Goal: Find specific page/section

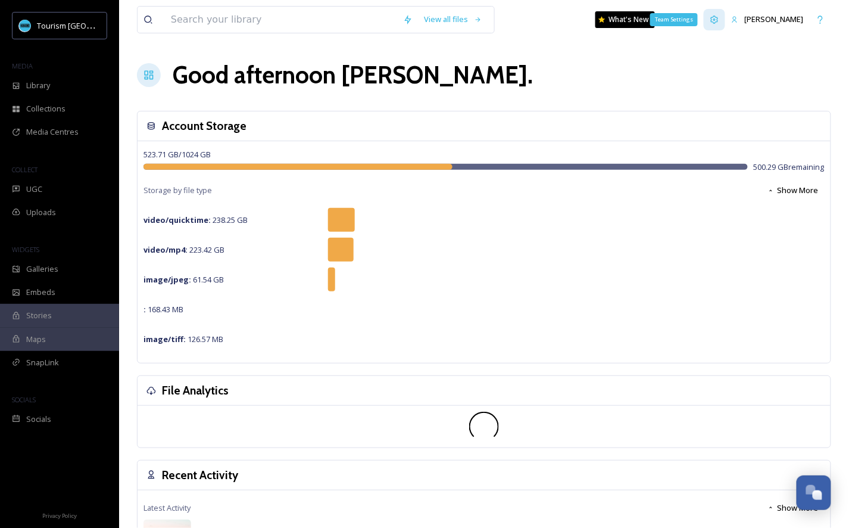
click at [721, 23] on div "Team Settings" at bounding box center [714, 19] width 21 height 21
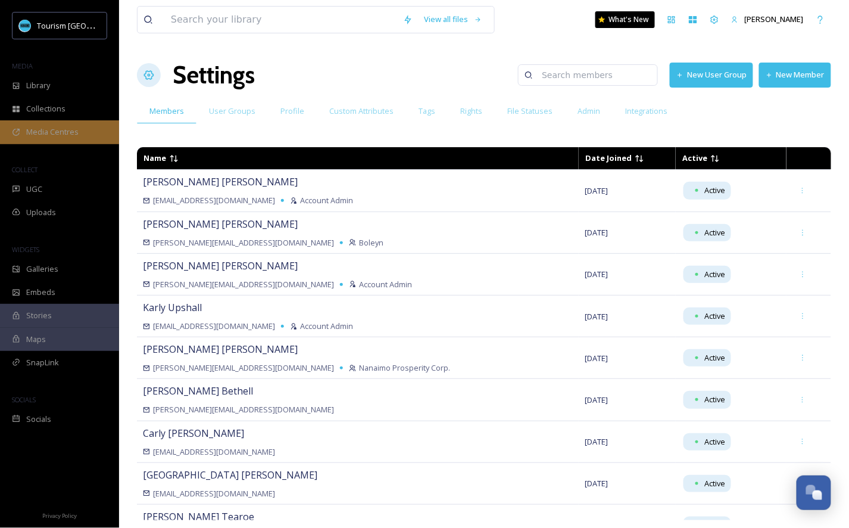
click at [65, 124] on div "Media Centres" at bounding box center [59, 131] width 119 height 23
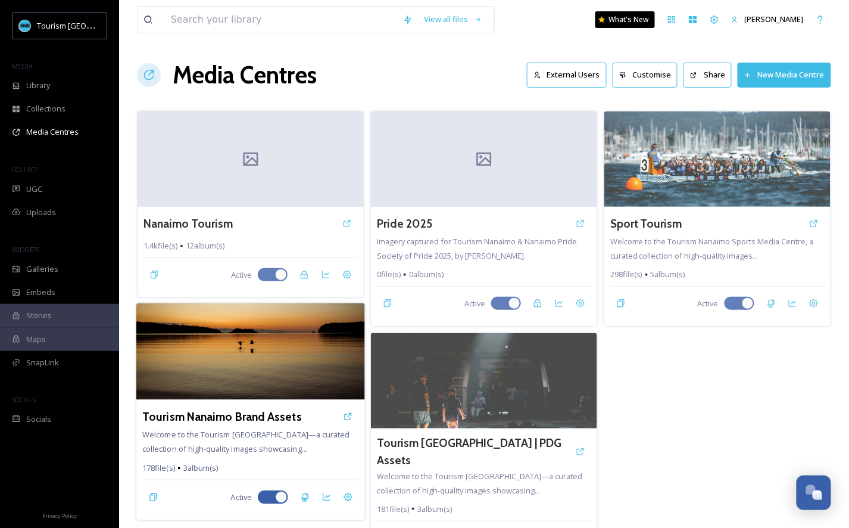
click at [285, 387] on img at bounding box center [250, 351] width 229 height 96
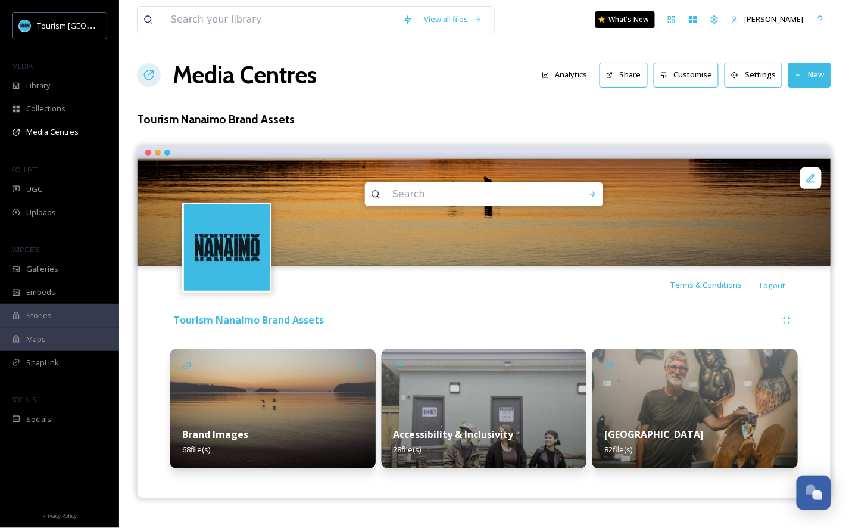
click at [465, 405] on img at bounding box center [484, 408] width 205 height 119
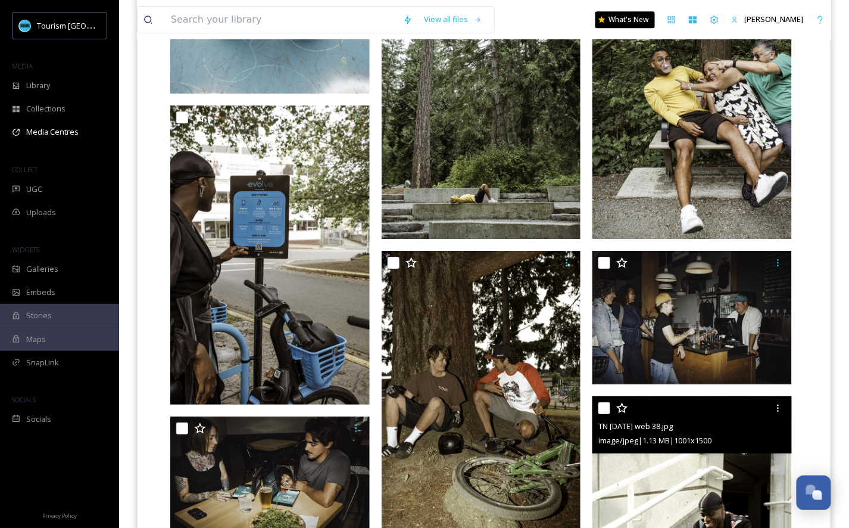
scroll to position [1047, 0]
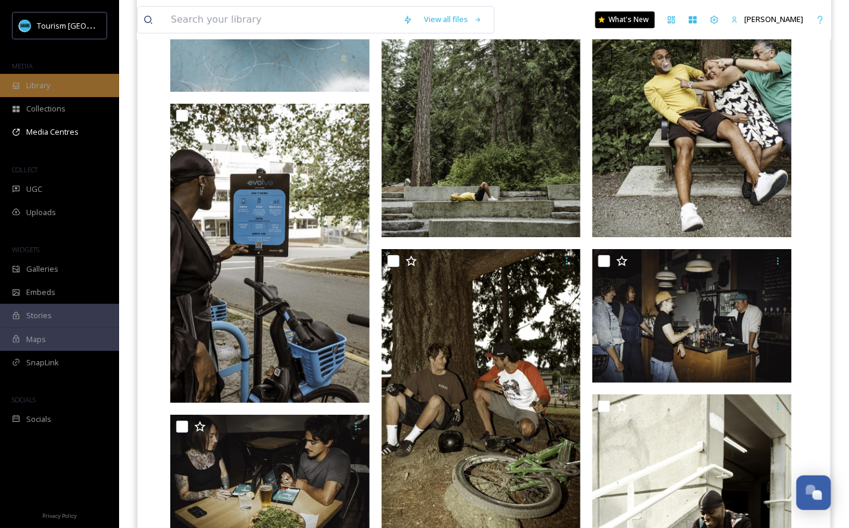
click at [92, 84] on div "Library" at bounding box center [59, 85] width 119 height 23
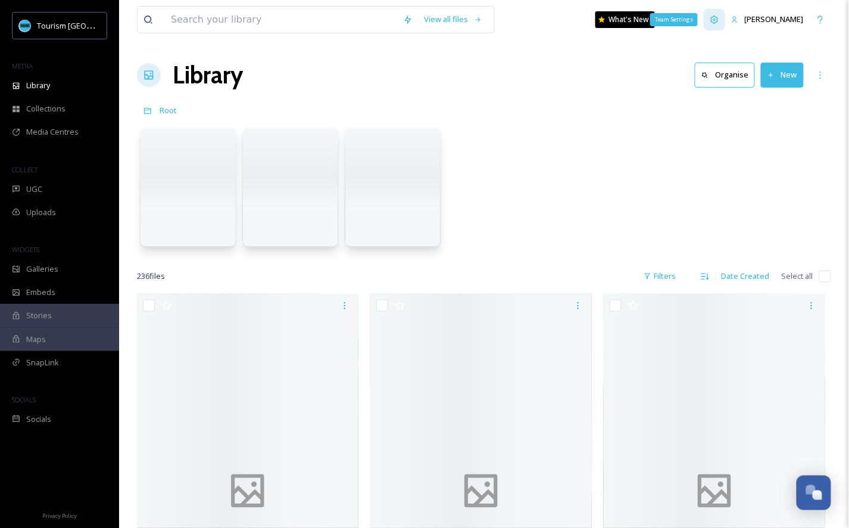
click at [714, 23] on icon at bounding box center [715, 20] width 10 height 10
